Goal: Transaction & Acquisition: Subscribe to service/newsletter

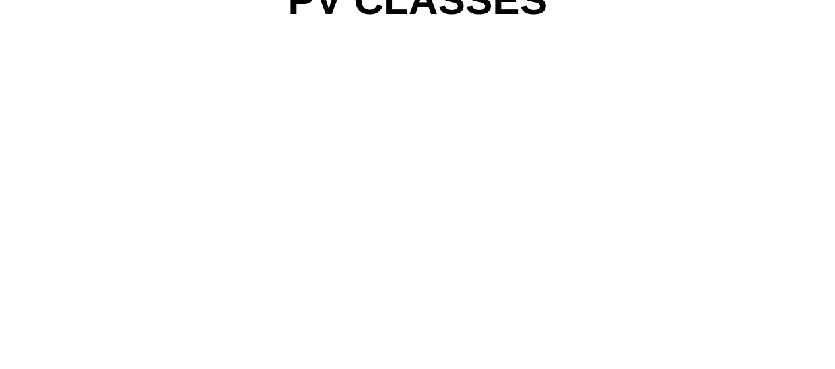
scroll to position [1155, 0]
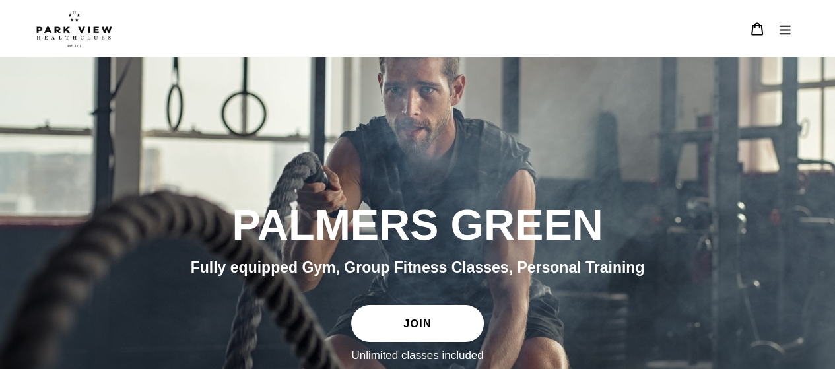
click at [82, 38] on img at bounding box center [74, 28] width 76 height 37
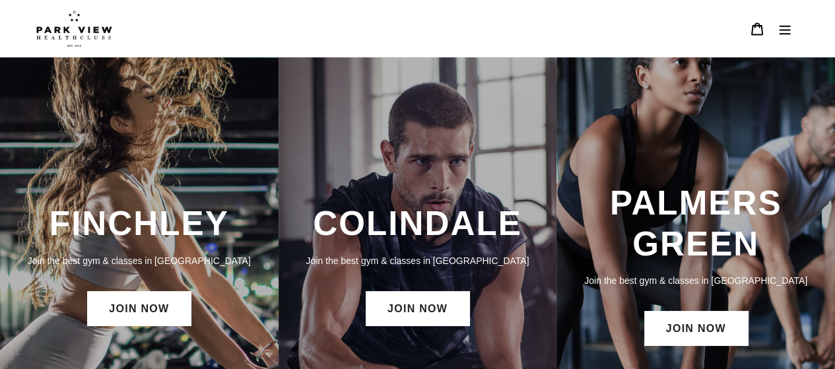
click at [696, 254] on h3 "PALMERS GREEN" at bounding box center [695, 223] width 252 height 81
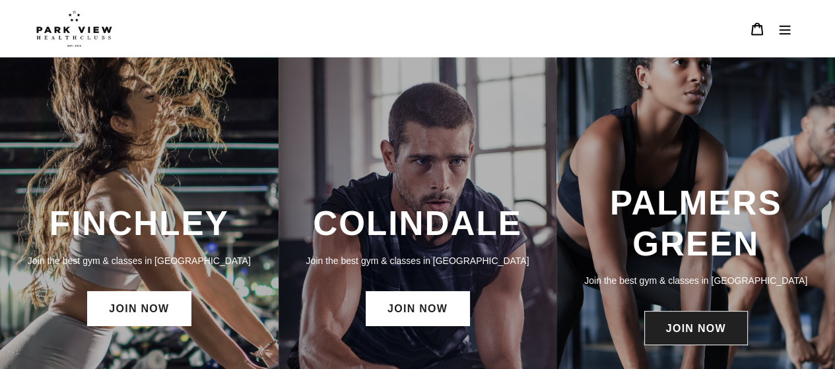
click at [706, 332] on link "JOIN NOW" at bounding box center [696, 328] width 104 height 34
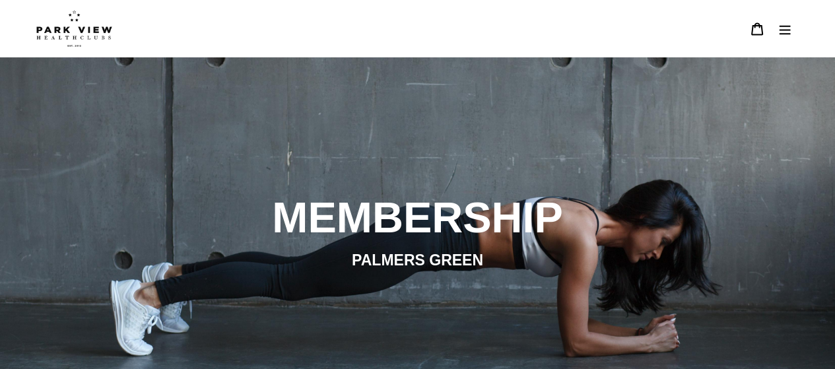
click at [780, 33] on icon "Menu" at bounding box center [784, 29] width 11 height 9
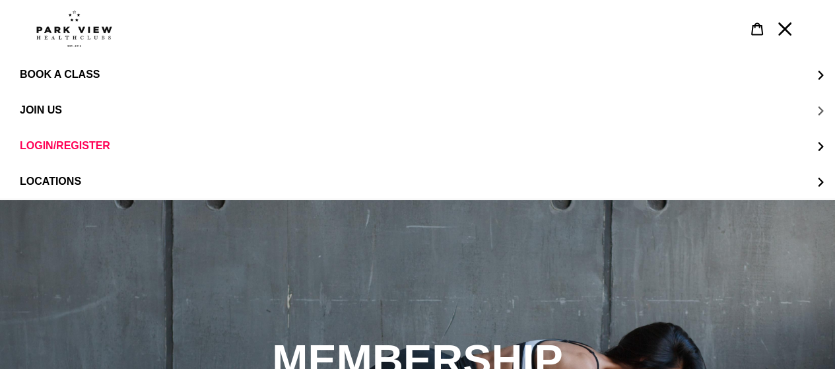
click at [37, 101] on button "JOIN US" at bounding box center [417, 110] width 835 height 36
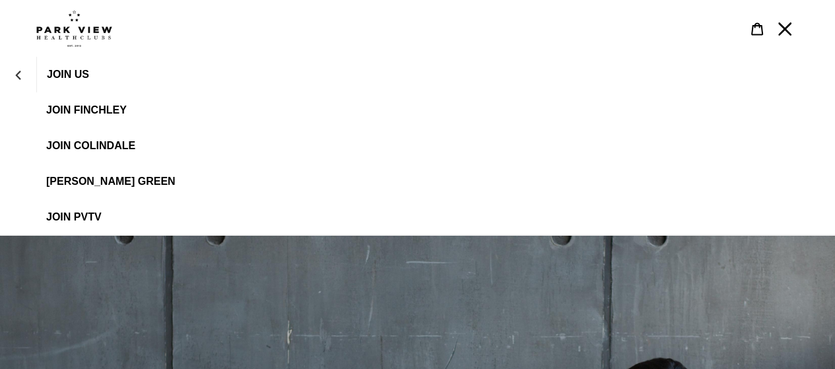
click at [59, 183] on span "[PERSON_NAME] Green" at bounding box center [110, 182] width 129 height 12
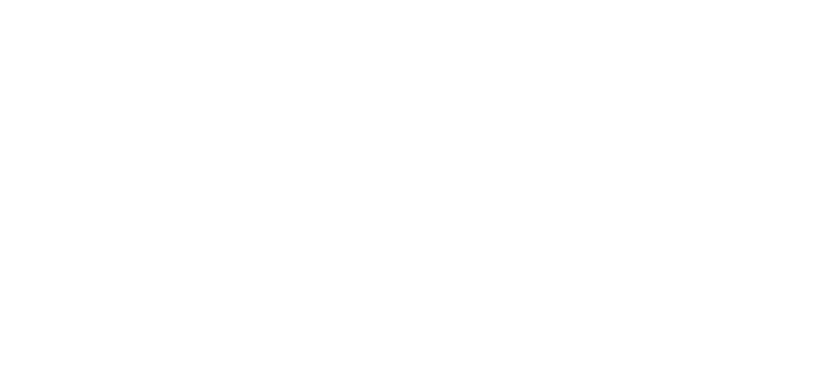
scroll to position [573, 0]
